Goal: Navigation & Orientation: Go to known website

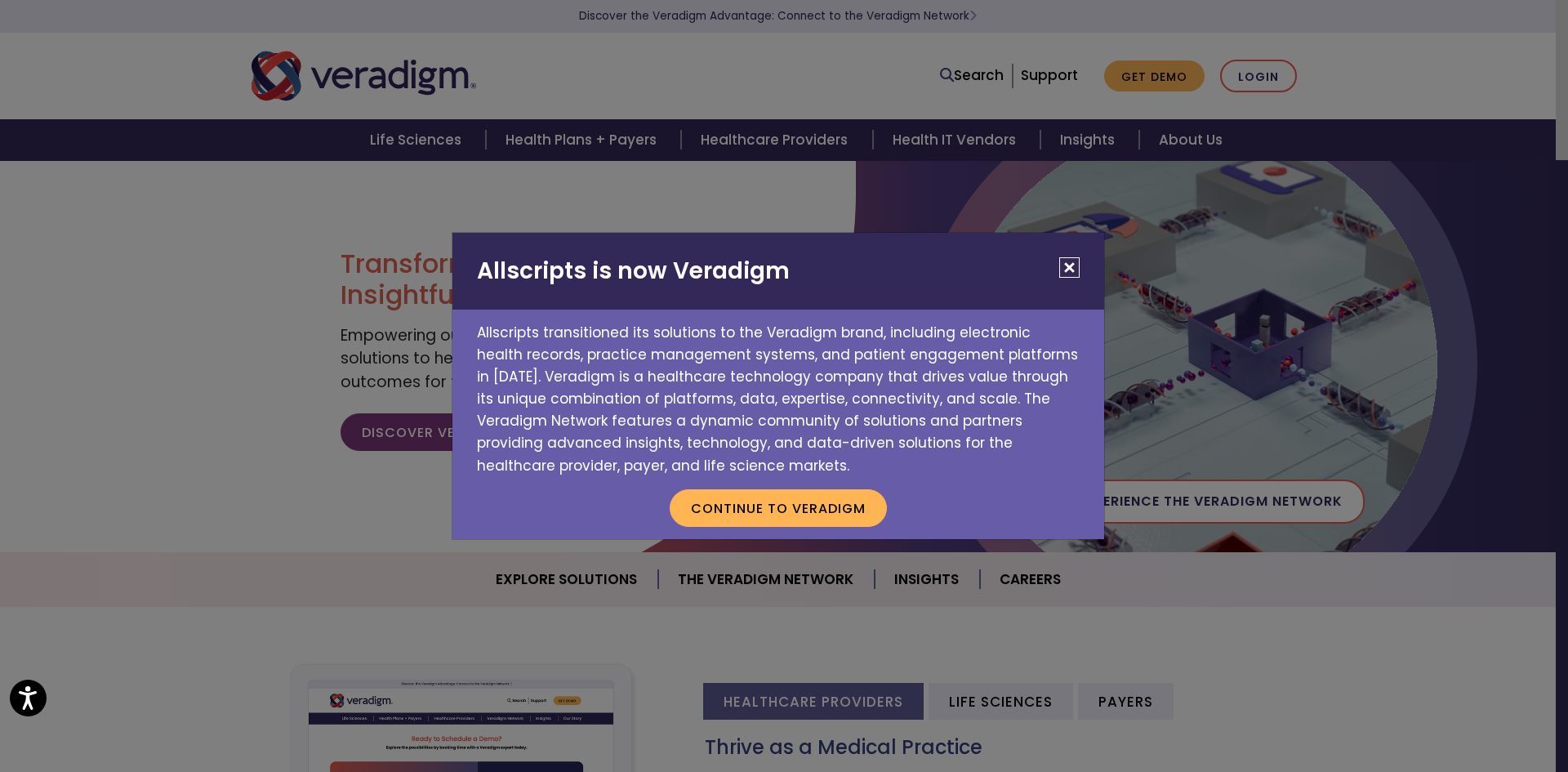
click at [804, 528] on p "Continue to Veradigm" at bounding box center [779, 508] width 652 height 62
click at [736, 509] on button "Continue to Veradigm" at bounding box center [778, 508] width 218 height 38
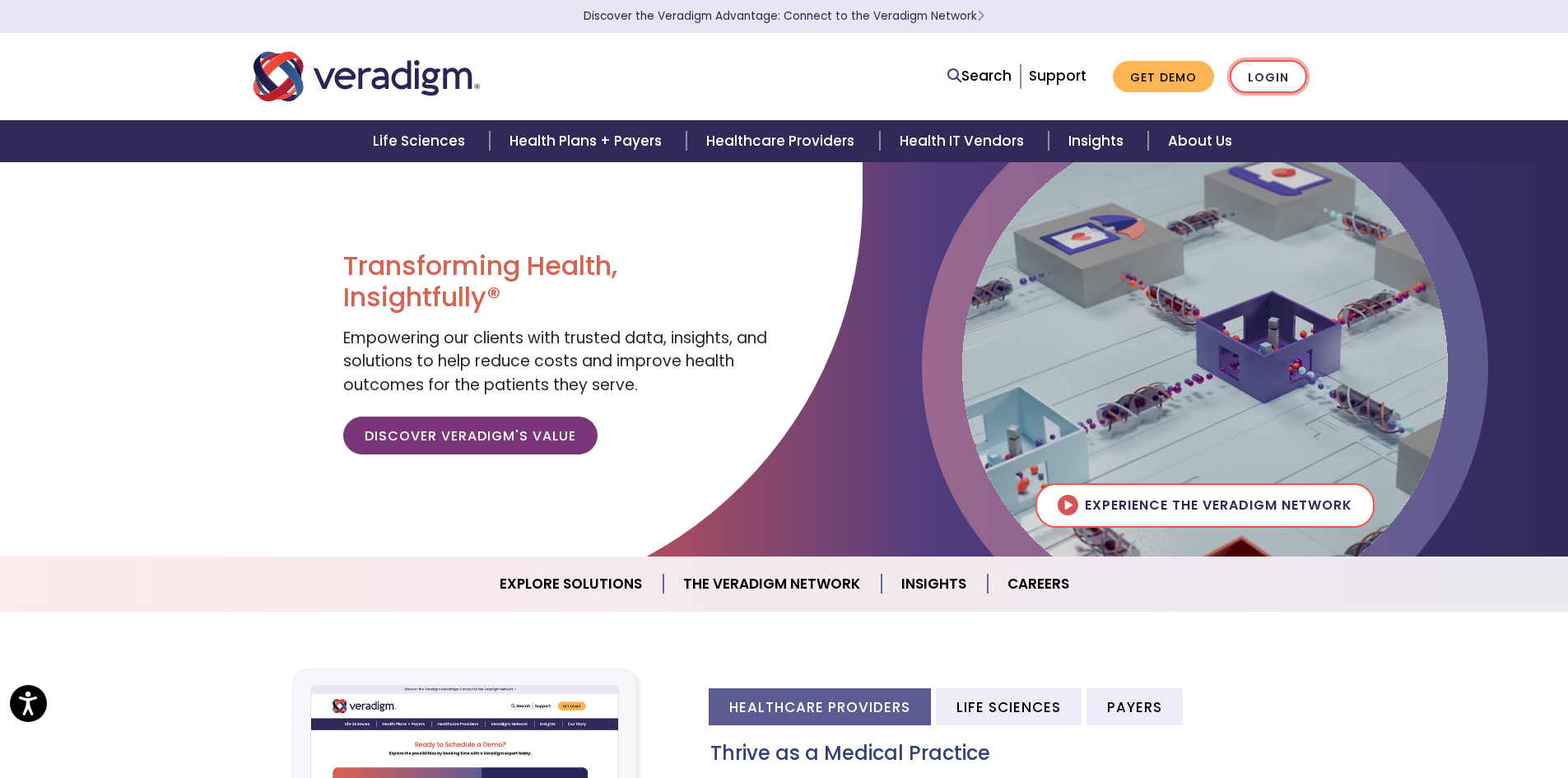
click at [1264, 69] on link "Login" at bounding box center [1268, 77] width 77 height 34
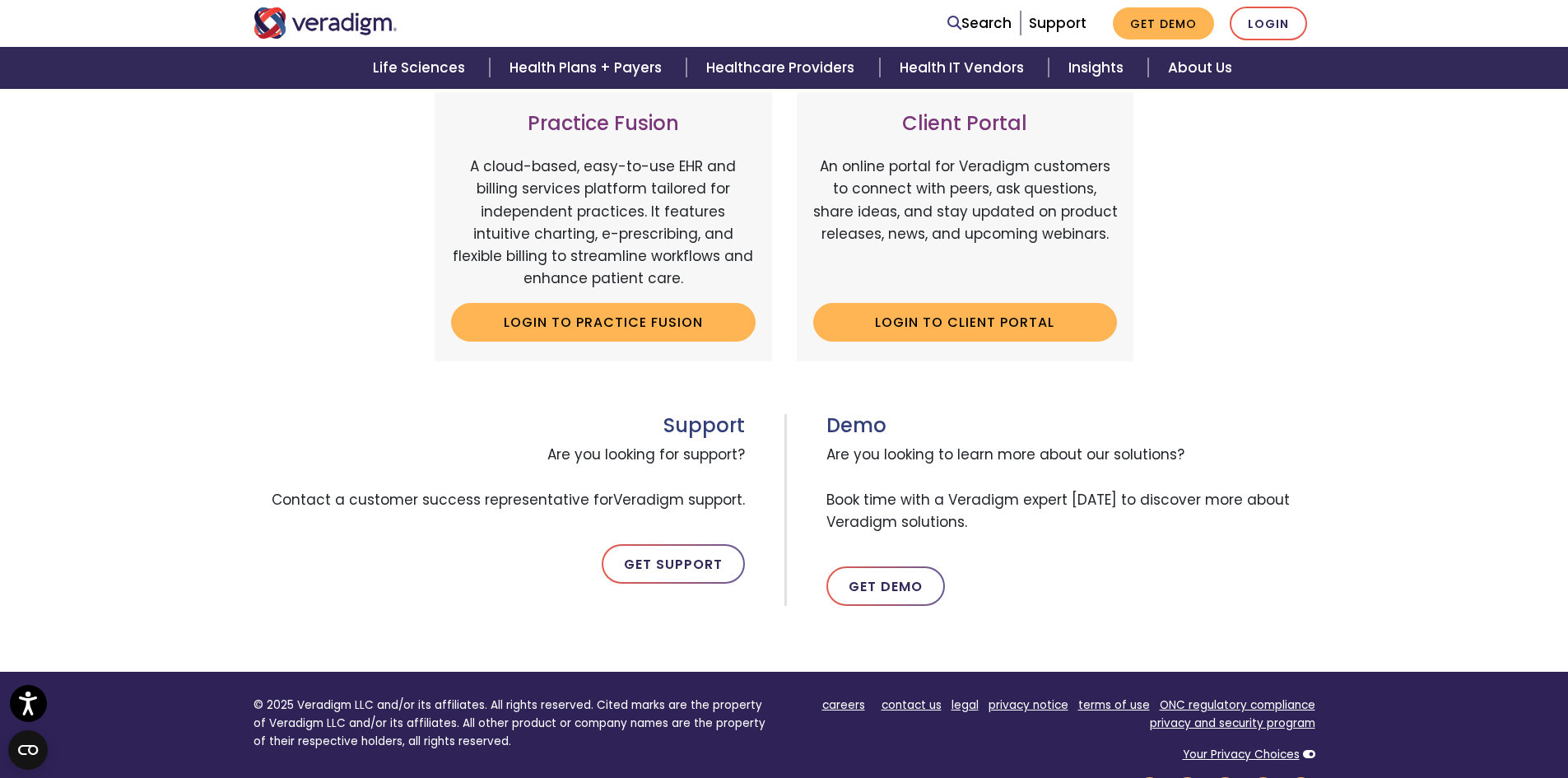
scroll to position [576, 0]
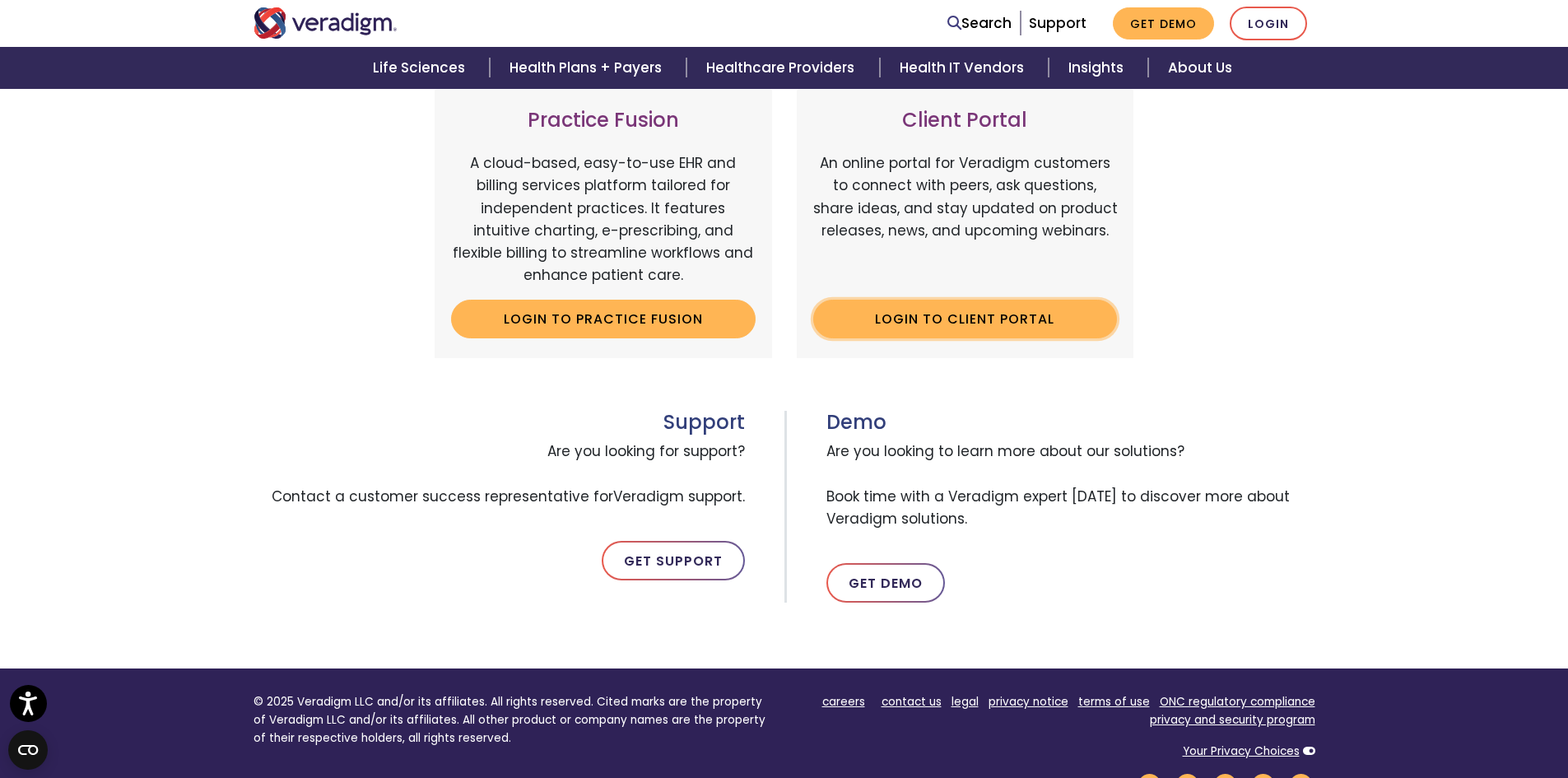
click at [1034, 313] on link "Login to Client Portal" at bounding box center [966, 318] width 304 height 38
